Goal: Find specific page/section: Find specific page/section

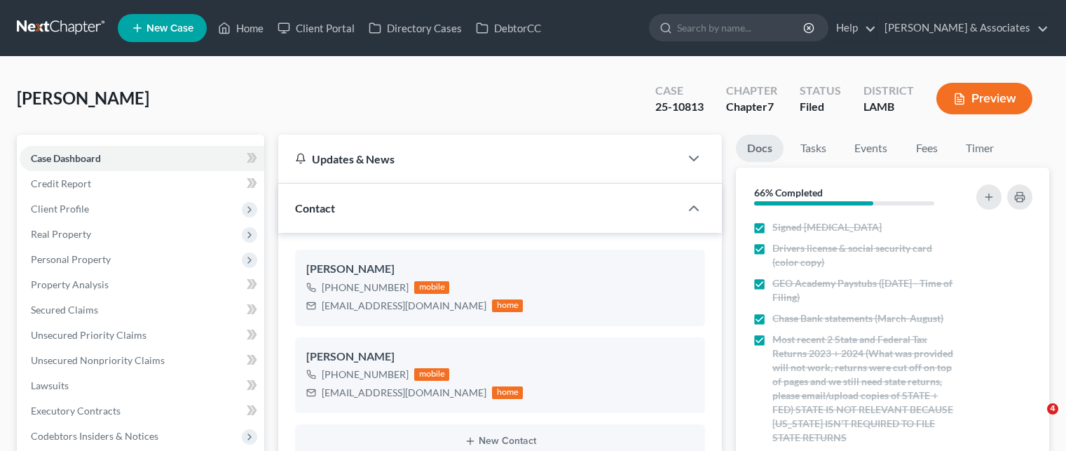
select select "8"
click at [253, 27] on link "Home" at bounding box center [241, 27] width 60 height 25
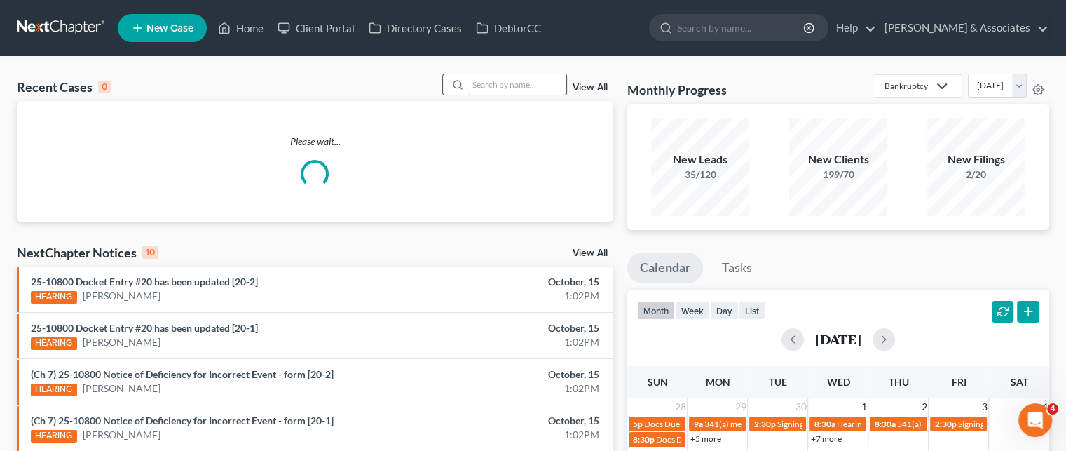
click at [503, 87] on input "search" at bounding box center [517, 84] width 98 height 20
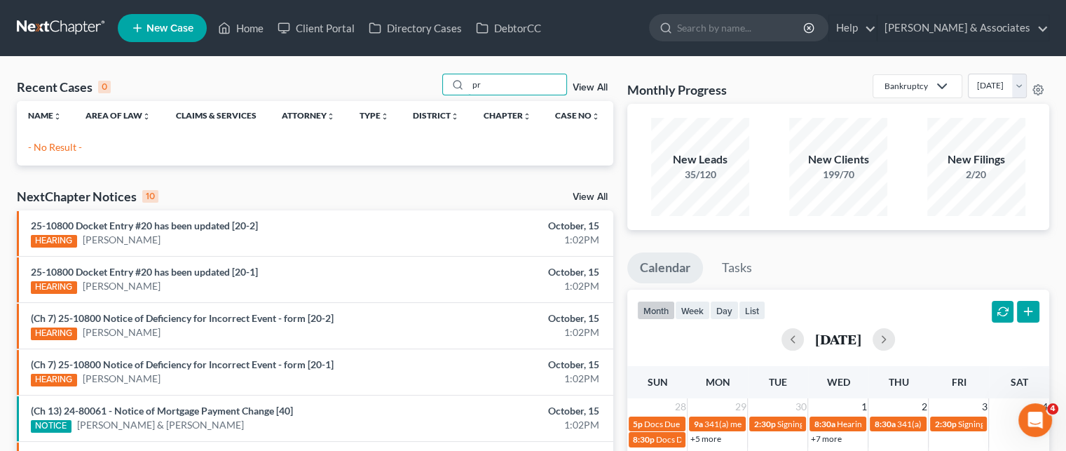
type input "p"
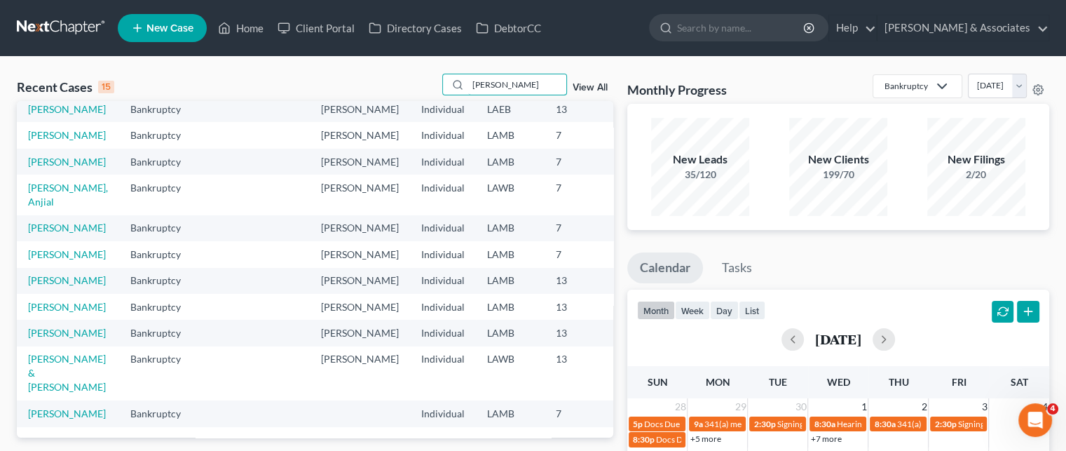
scroll to position [373, 0]
type input "[PERSON_NAME]"
click at [42, 327] on link "[PERSON_NAME]" at bounding box center [67, 333] width 78 height 12
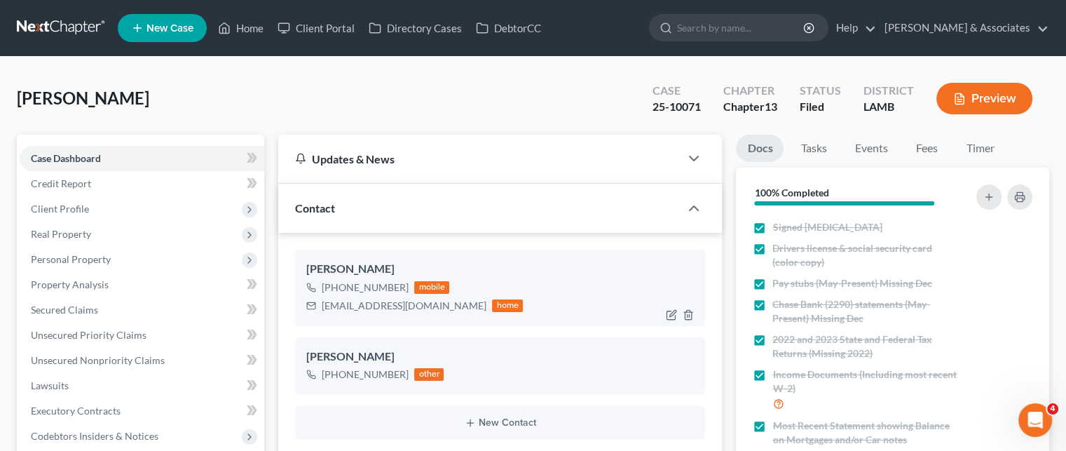
scroll to position [5855, 0]
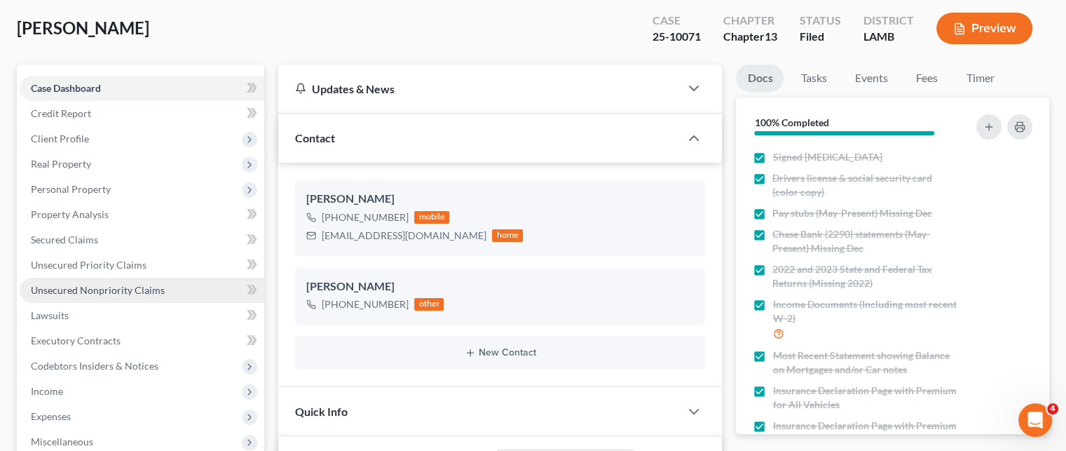
click at [110, 287] on span "Unsecured Nonpriority Claims" at bounding box center [98, 290] width 134 height 12
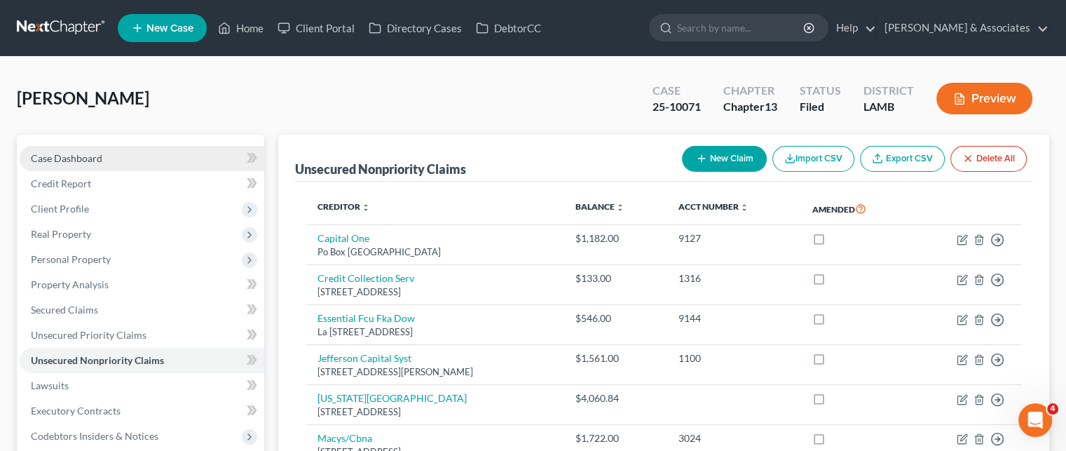
click at [121, 156] on link "Case Dashboard" at bounding box center [142, 158] width 245 height 25
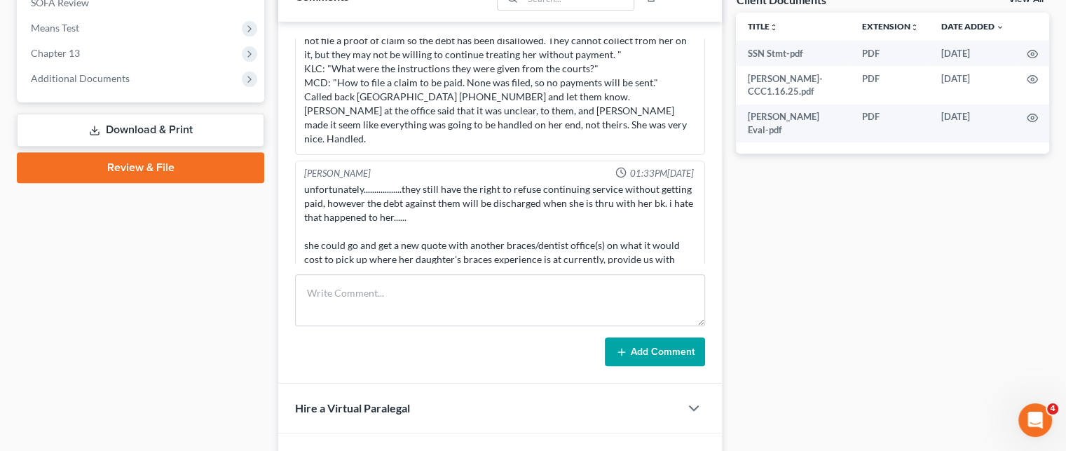
scroll to position [561, 0]
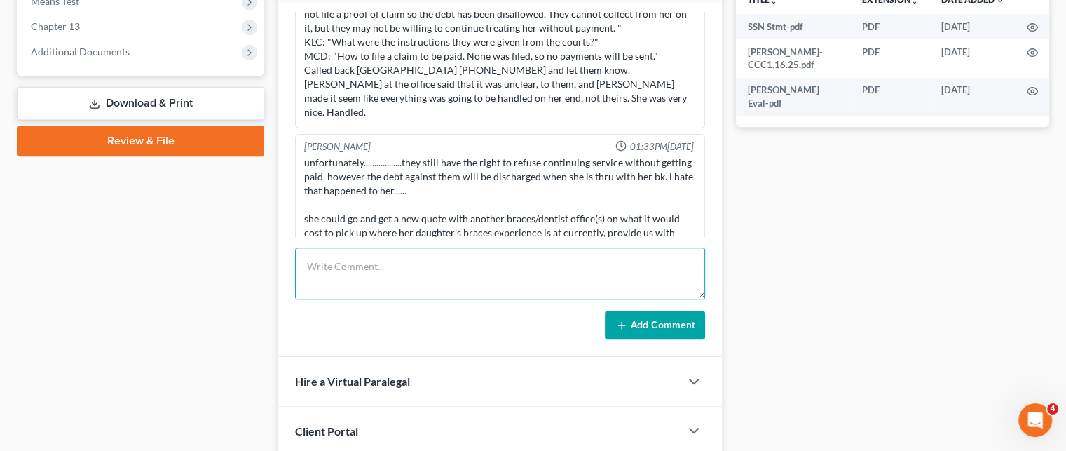
click at [427, 278] on textarea at bounding box center [500, 274] width 410 height 52
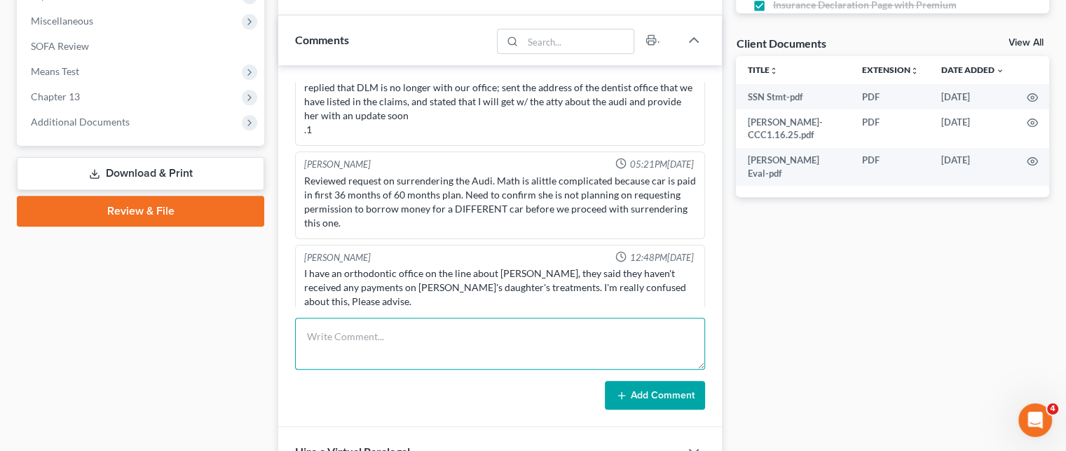
scroll to position [5574, 0]
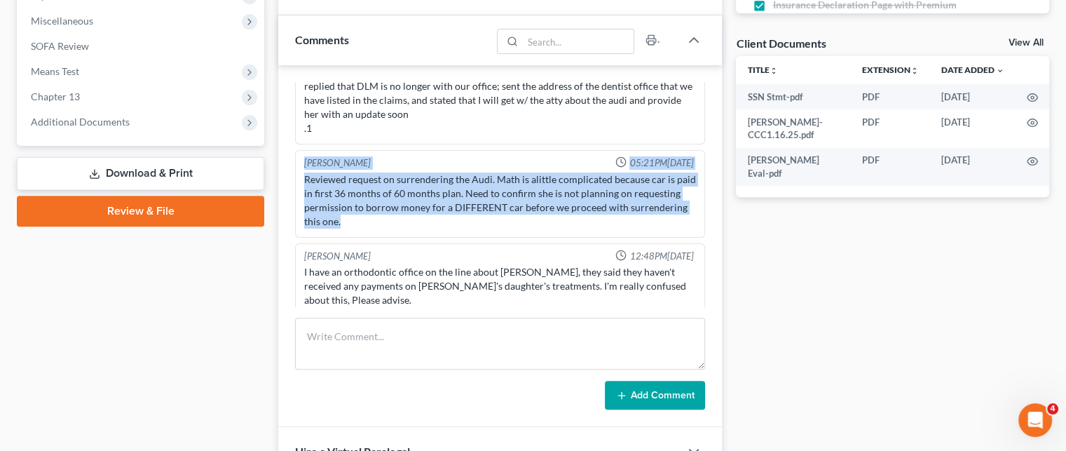
drag, startPoint x: 407, startPoint y: 196, endPoint x: 301, endPoint y: 139, distance: 120.8
click at [301, 150] on div "[PERSON_NAME] 05:21PM[DATE] Reviewed request on surrendering the Audi. Math is …" at bounding box center [500, 194] width 410 height 88
copy div "[PERSON_NAME] 05:21PM[DATE] Reviewed request on surrendering the Audi. Math is …"
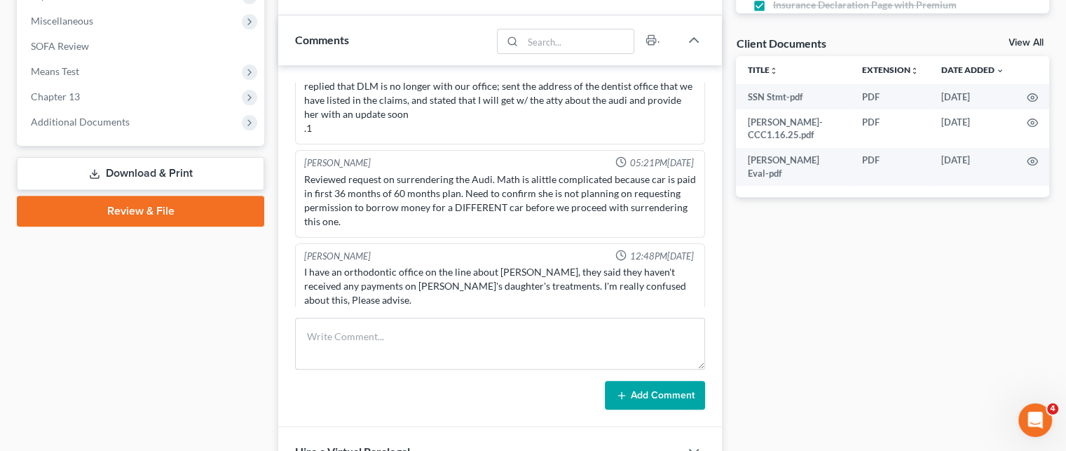
click at [171, 330] on div "Case Dashboard Payments Invoices Payments Payments Credit Report Client Profile" at bounding box center [141, 134] width 262 height 981
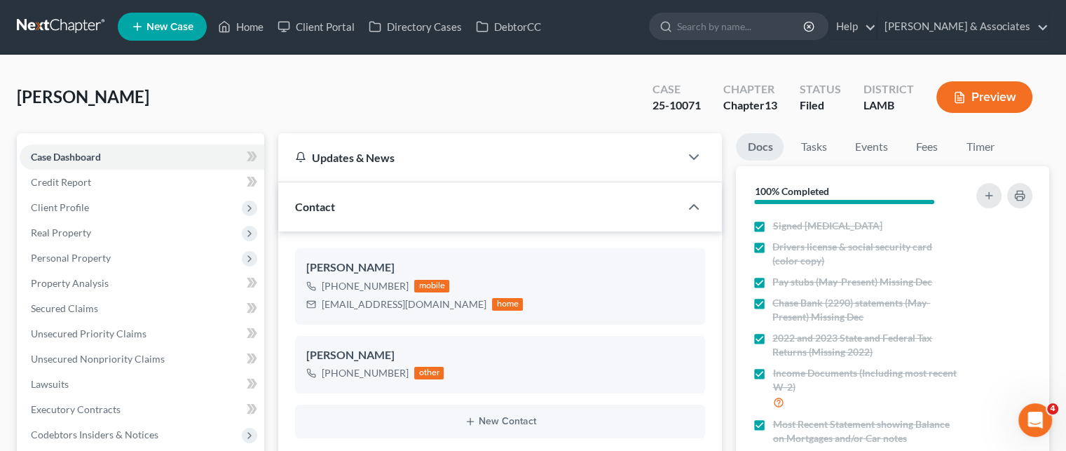
scroll to position [0, 0]
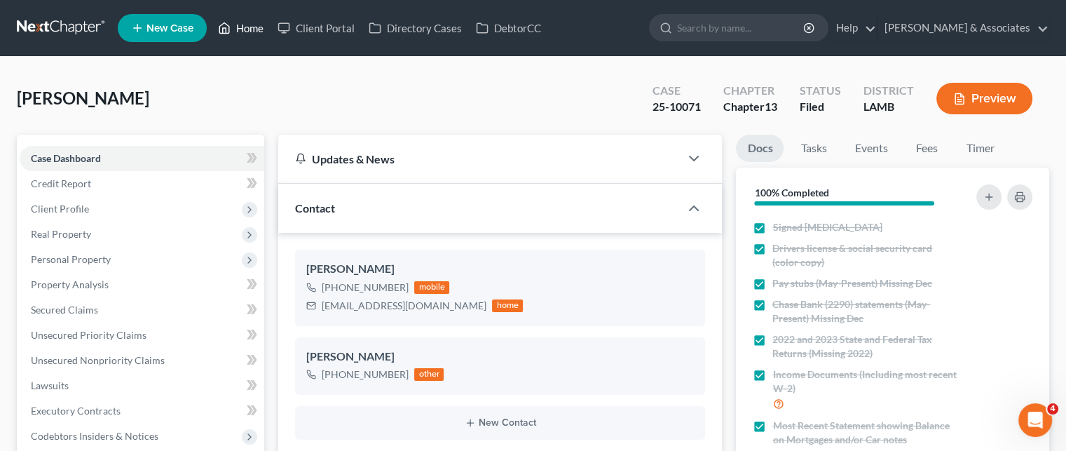
drag, startPoint x: 244, startPoint y: 25, endPoint x: 229, endPoint y: 25, distance: 15.4
click at [244, 25] on link "Home" at bounding box center [241, 27] width 60 height 25
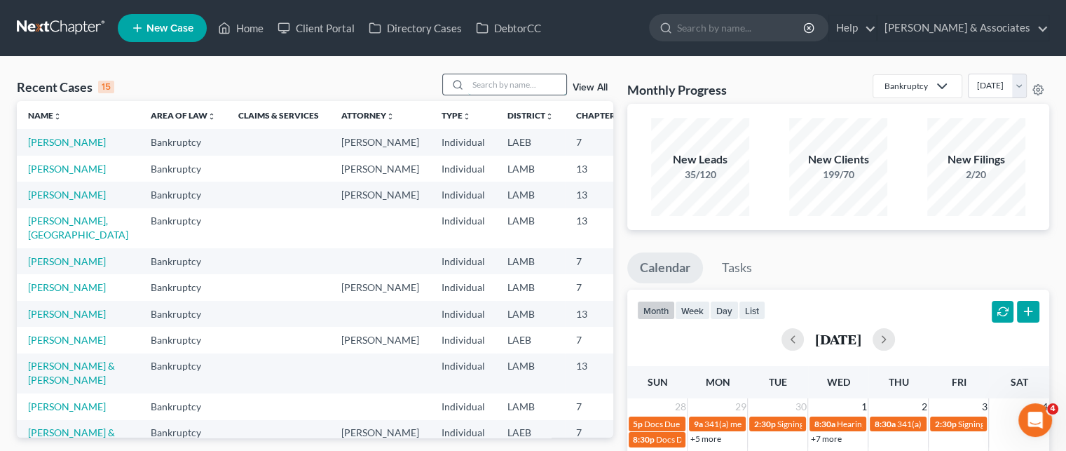
click at [508, 89] on input "search" at bounding box center [517, 84] width 98 height 20
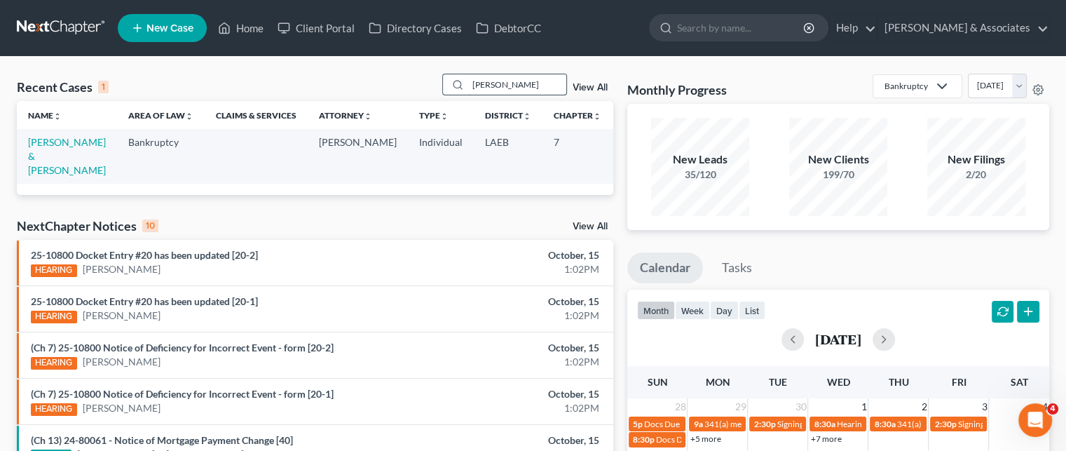
click at [484, 77] on input "[PERSON_NAME]" at bounding box center [517, 84] width 98 height 20
type input "t"
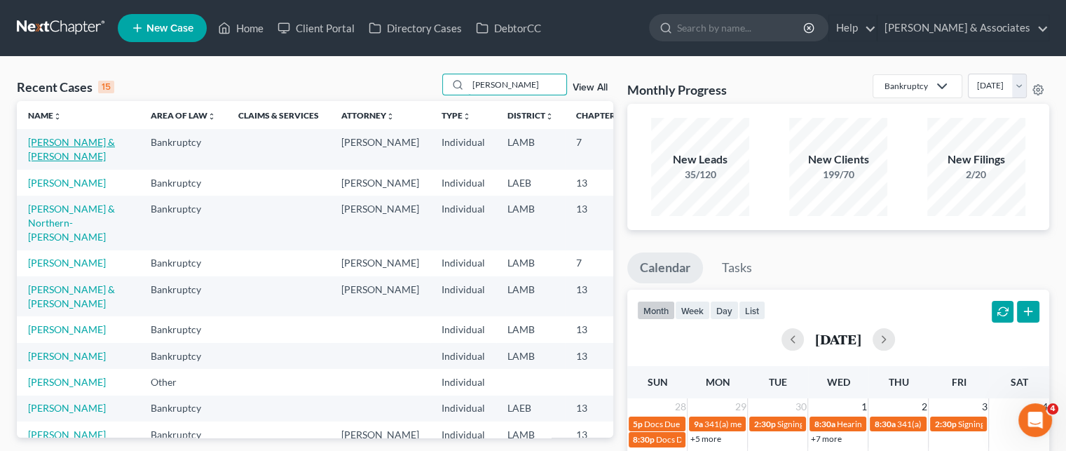
type input "[PERSON_NAME]"
click at [41, 162] on link "[PERSON_NAME] & [PERSON_NAME]" at bounding box center [71, 149] width 87 height 26
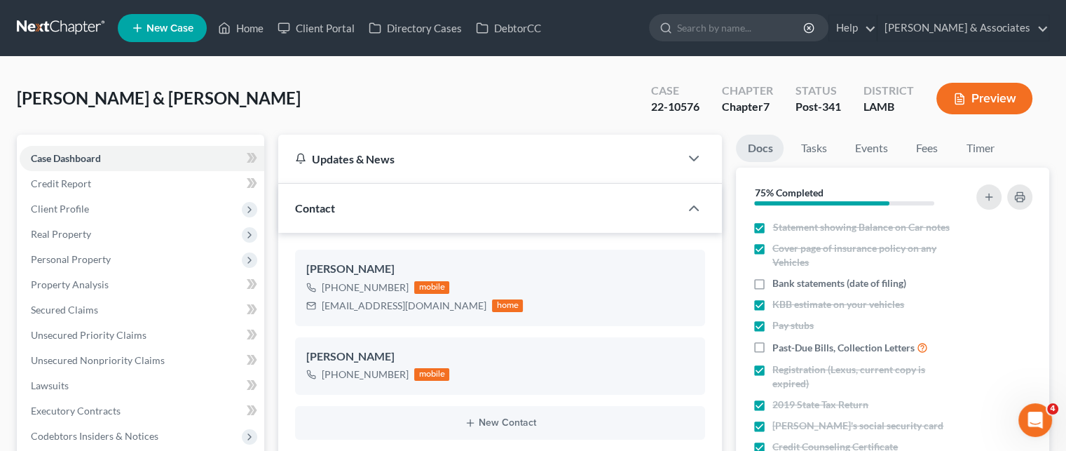
scroll to position [2458, 0]
